Goal: Task Accomplishment & Management: Use online tool/utility

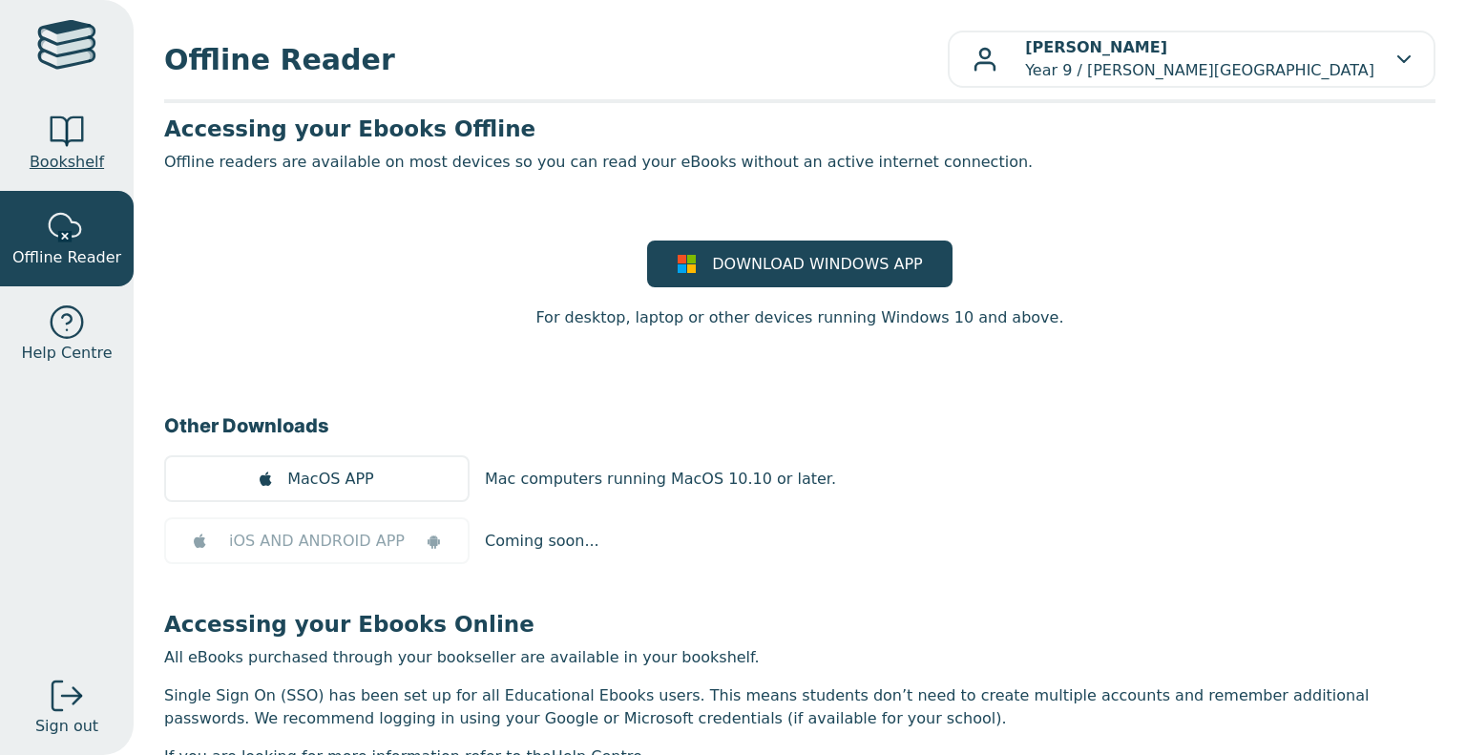
click at [88, 140] on link "Bookshelf" at bounding box center [67, 142] width 134 height 95
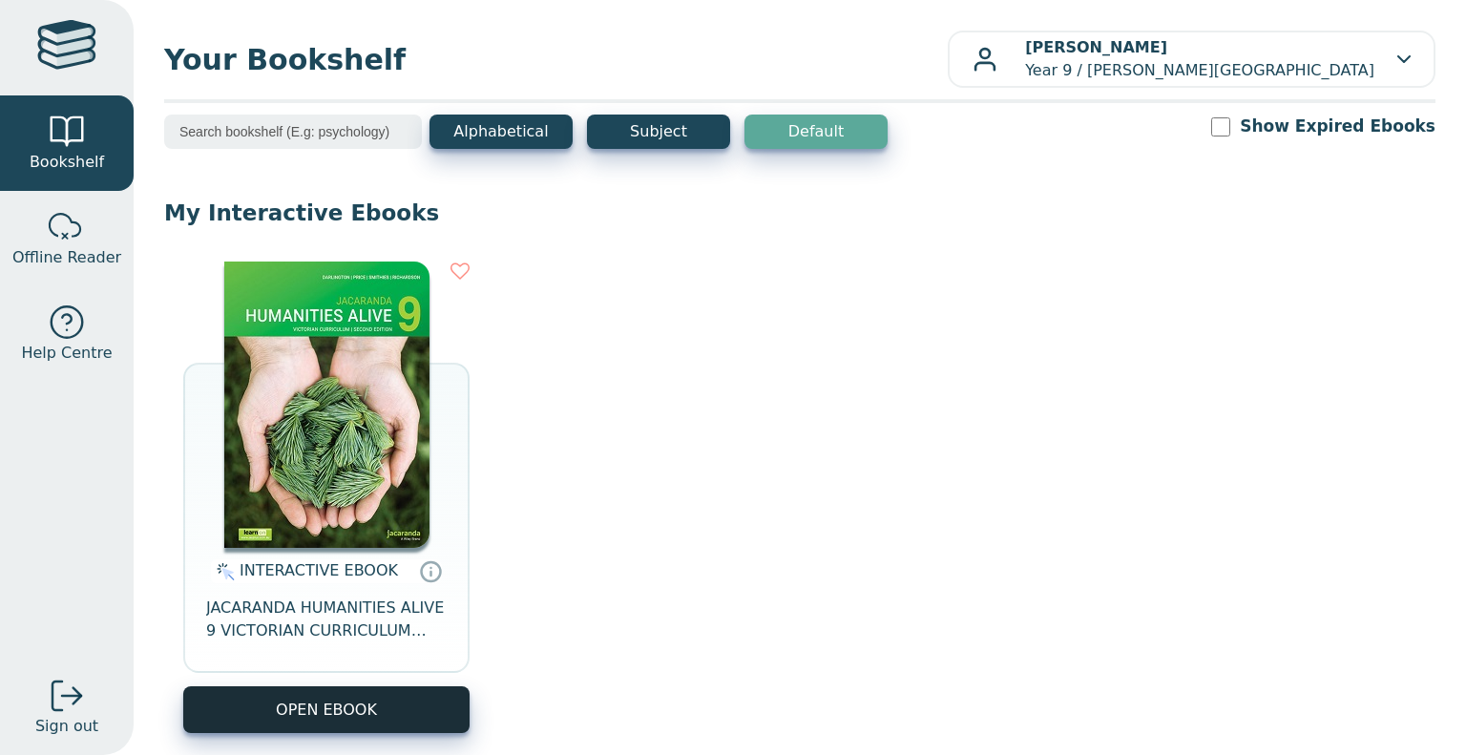
click at [378, 697] on button "OPEN EBOOK" at bounding box center [326, 709] width 286 height 47
